Goal: Information Seeking & Learning: Compare options

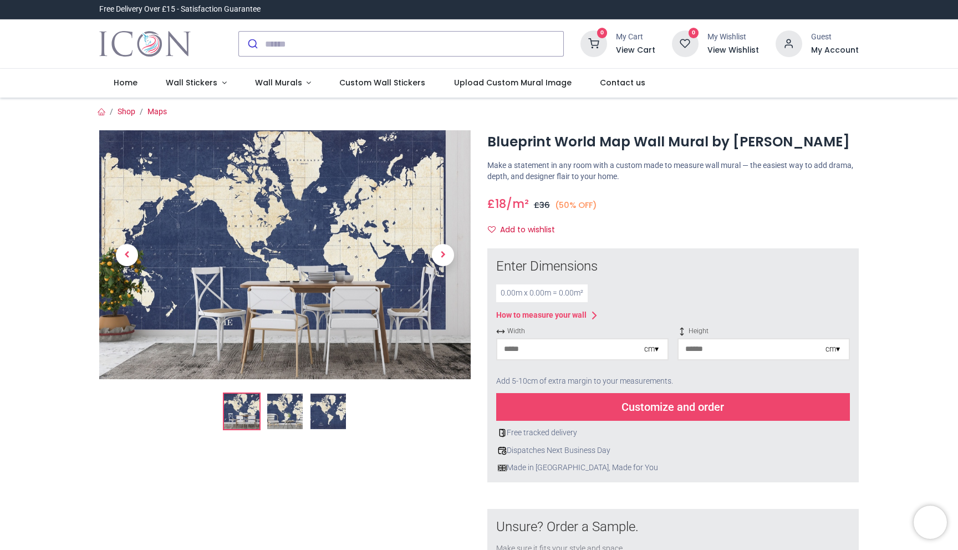
click at [269, 214] on img at bounding box center [284, 254] width 371 height 249
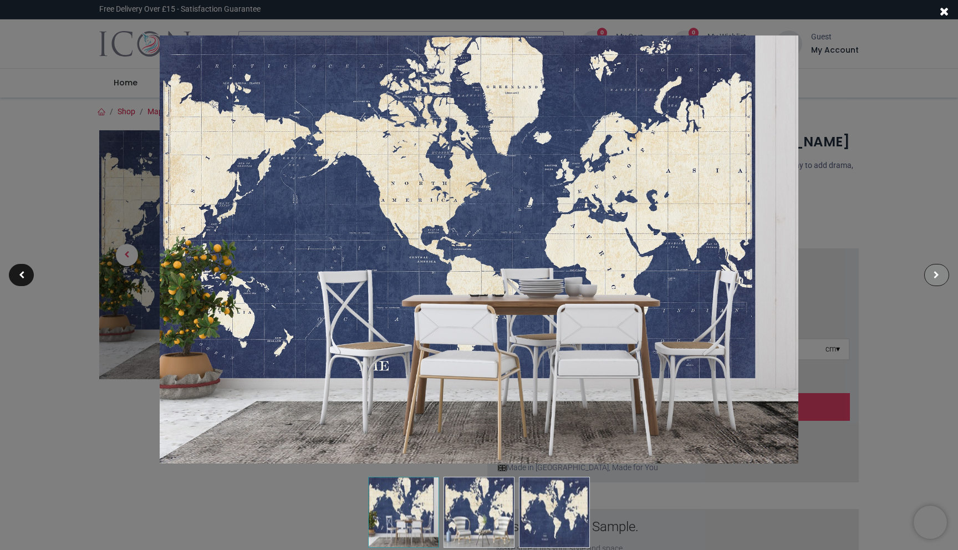
click at [935, 281] on div at bounding box center [936, 275] width 25 height 22
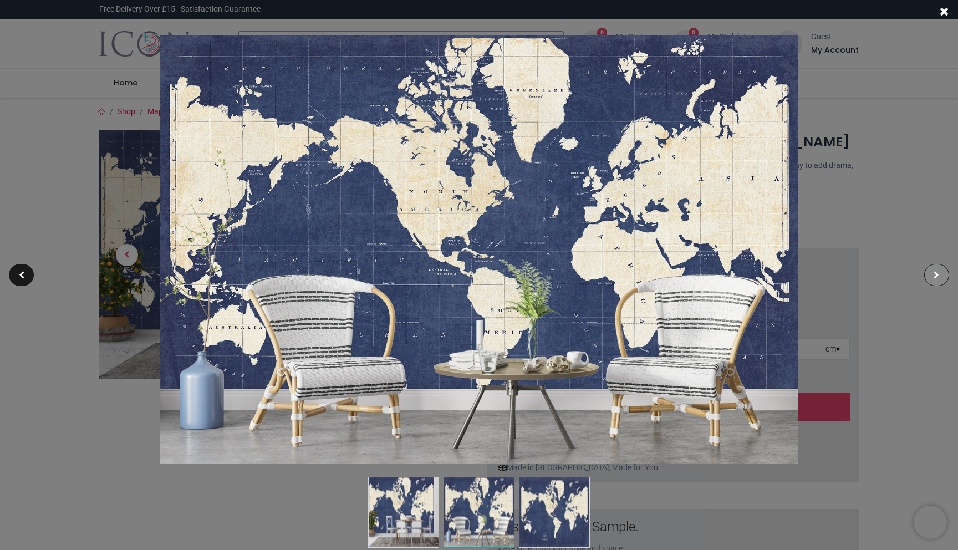
click at [935, 281] on div at bounding box center [936, 275] width 25 height 22
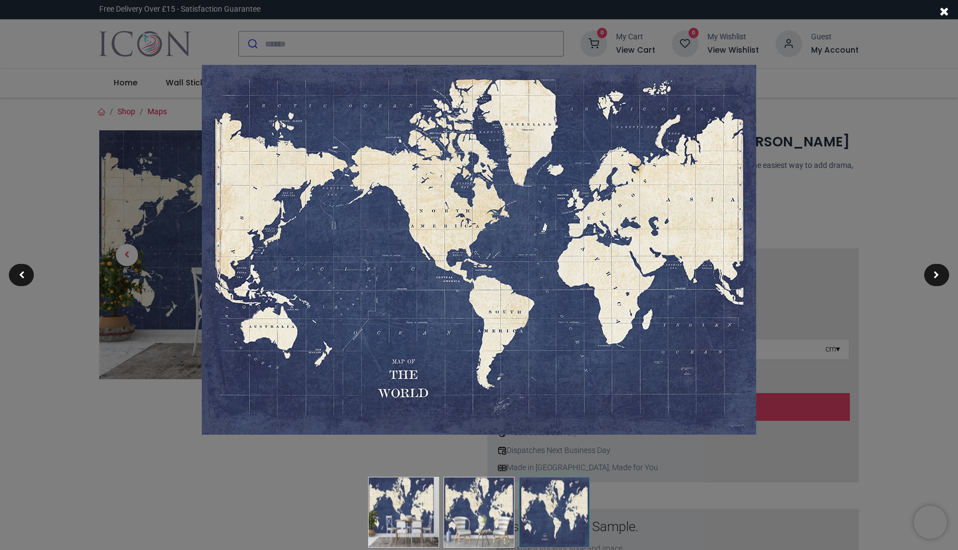
click at [946, 13] on span at bounding box center [944, 12] width 9 height 12
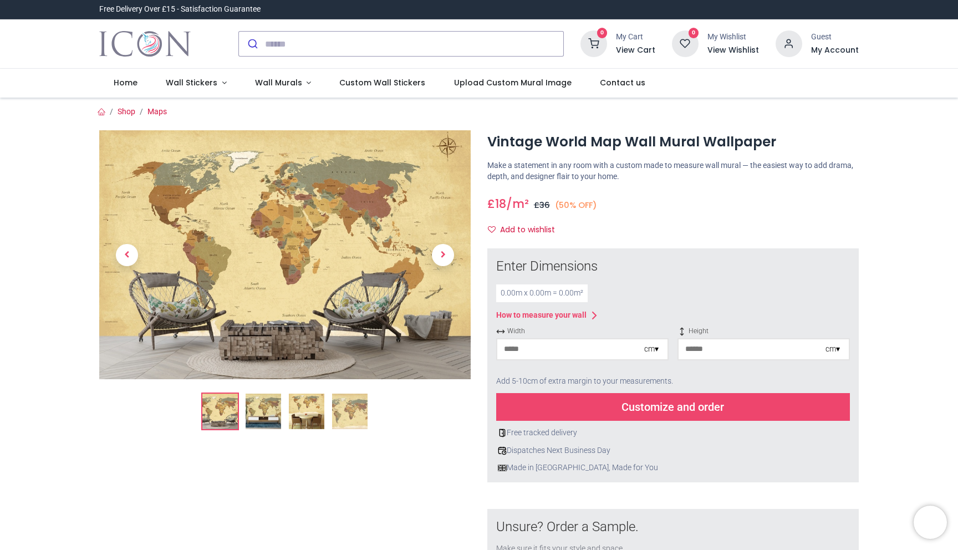
click at [299, 227] on img at bounding box center [284, 254] width 371 height 249
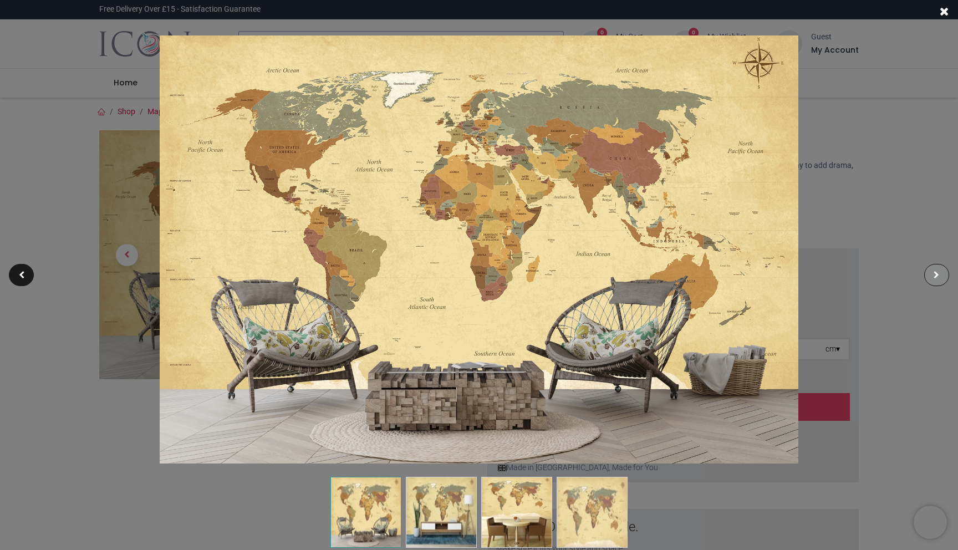
click at [939, 278] on span at bounding box center [937, 275] width 6 height 8
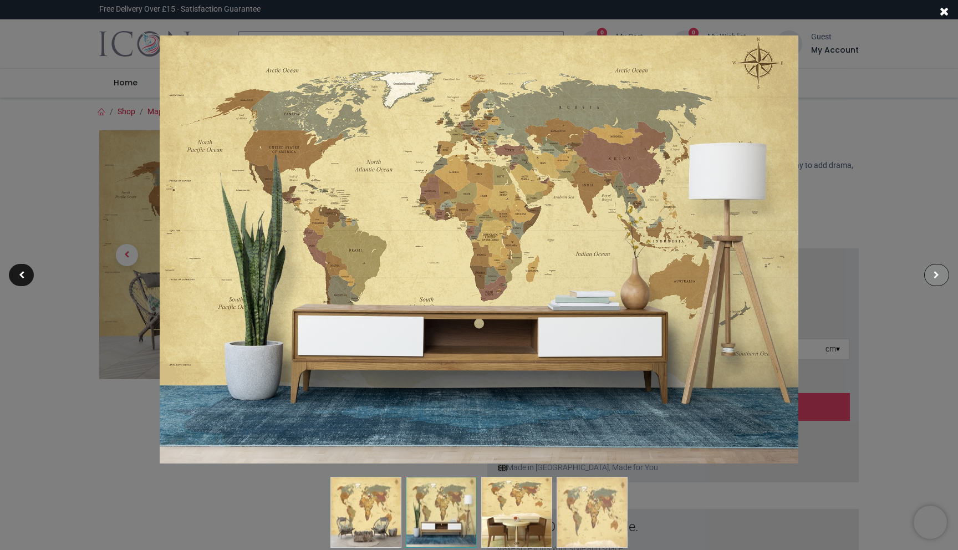
click at [939, 278] on span at bounding box center [937, 275] width 6 height 8
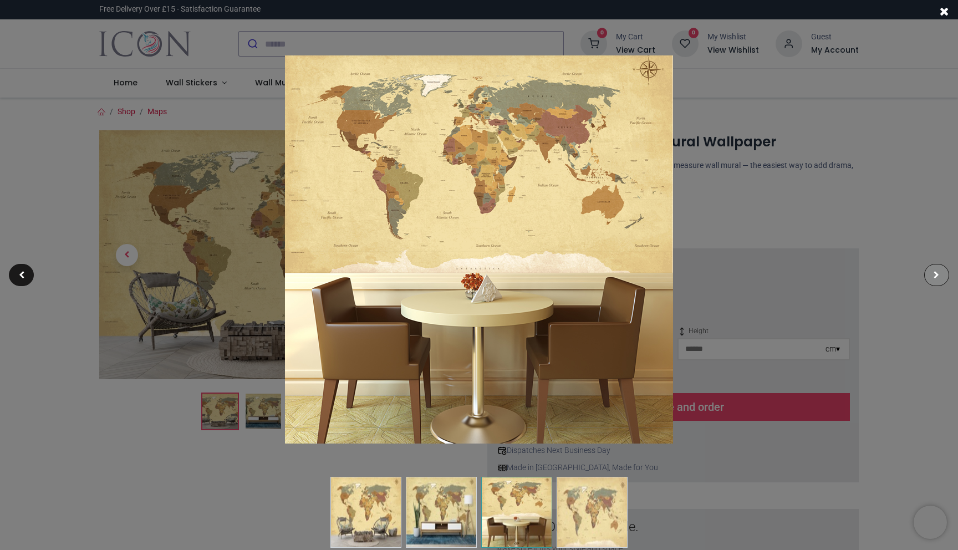
click at [939, 278] on span at bounding box center [937, 275] width 6 height 8
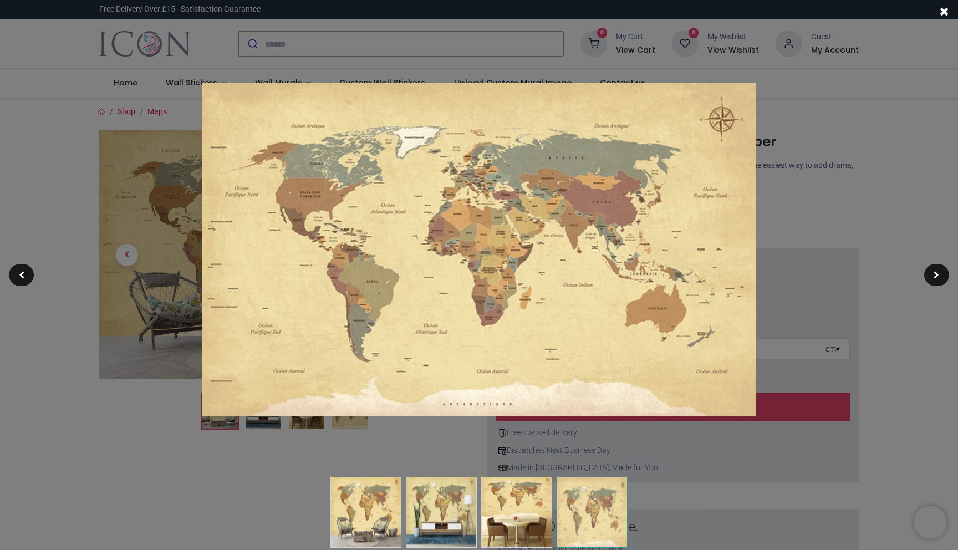
click at [945, 6] on span at bounding box center [944, 12] width 9 height 12
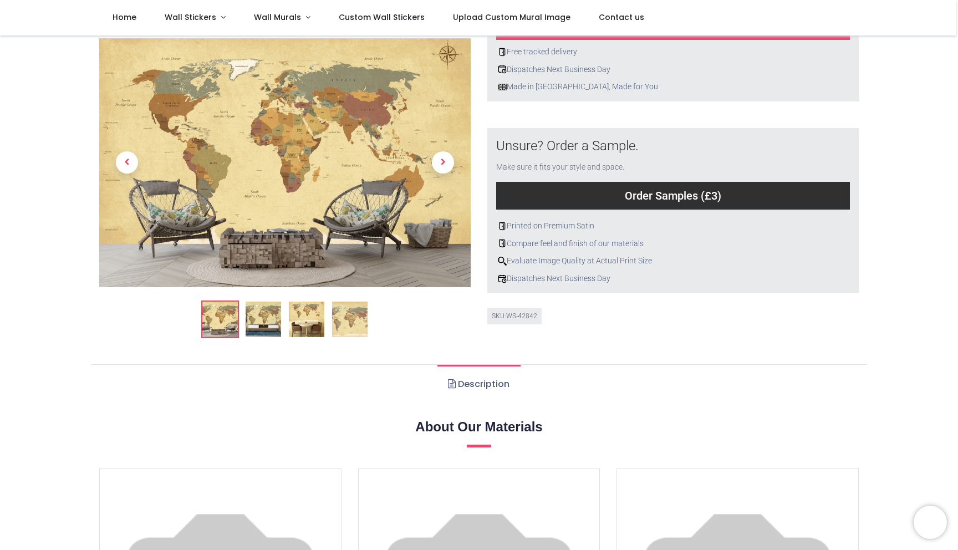
scroll to position [326, 0]
